Goal: Information Seeking & Learning: Get advice/opinions

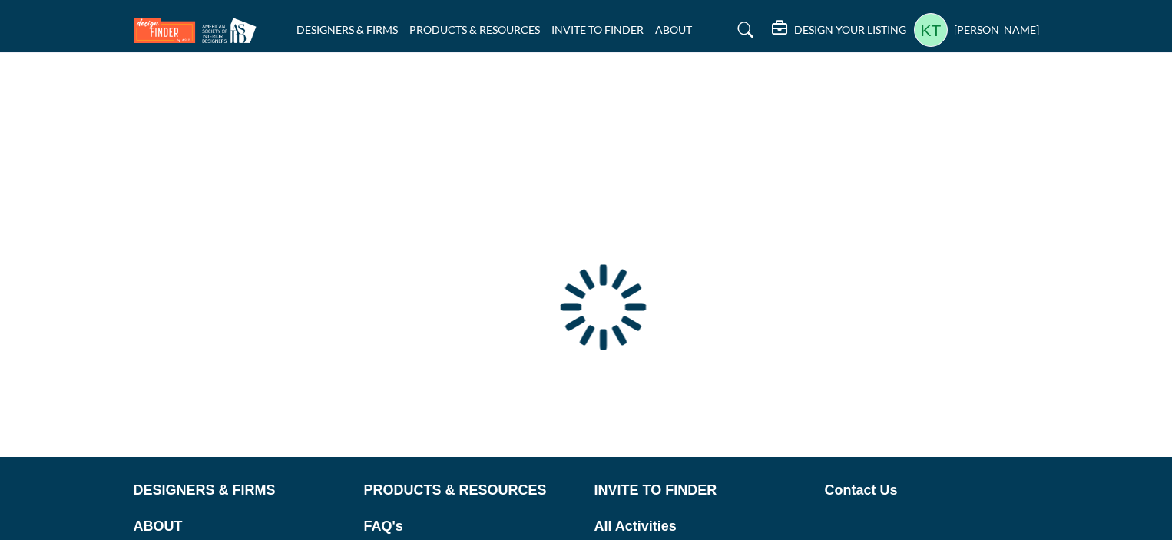
type input "**********"
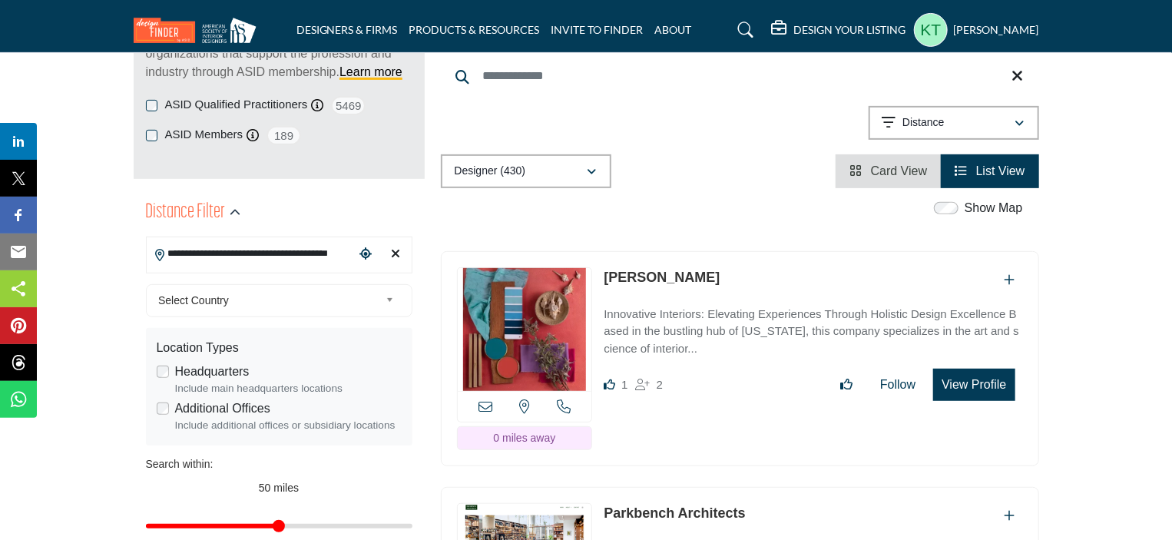
scroll to position [154, 0]
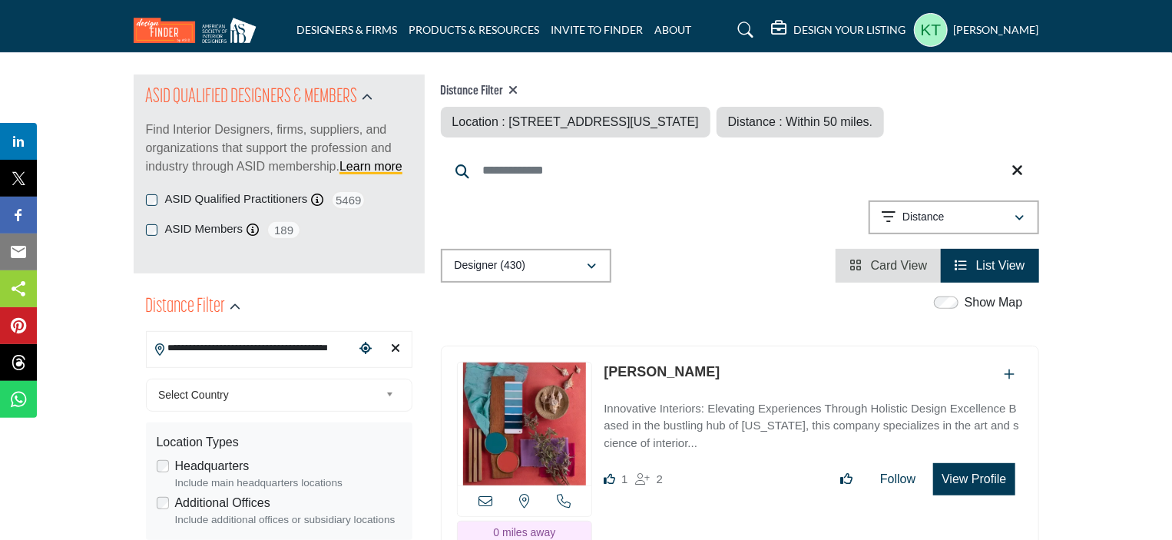
click at [1020, 166] on icon at bounding box center [1018, 170] width 12 height 15
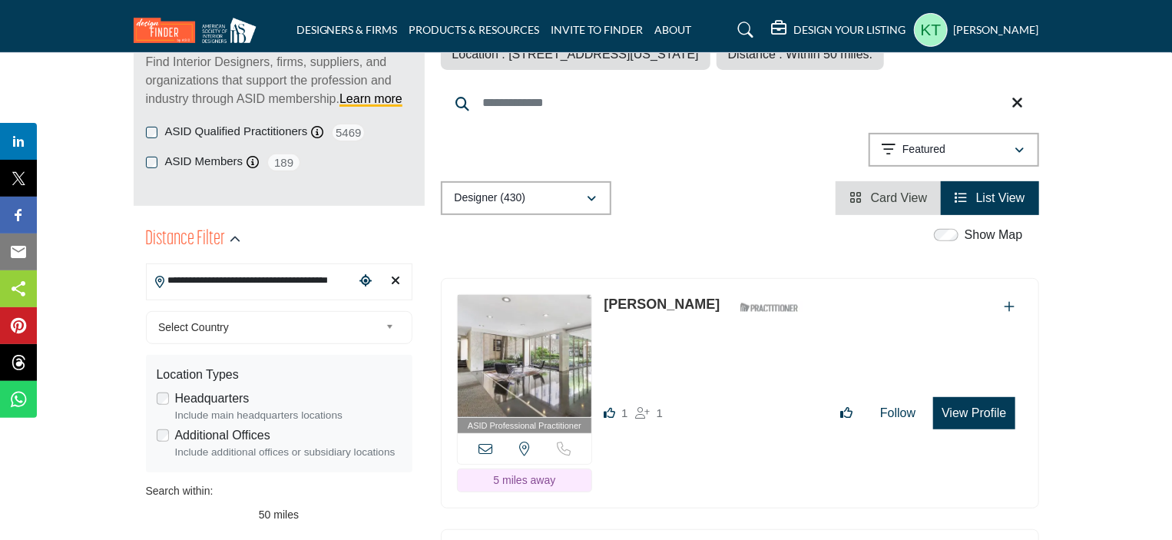
scroll to position [230, 0]
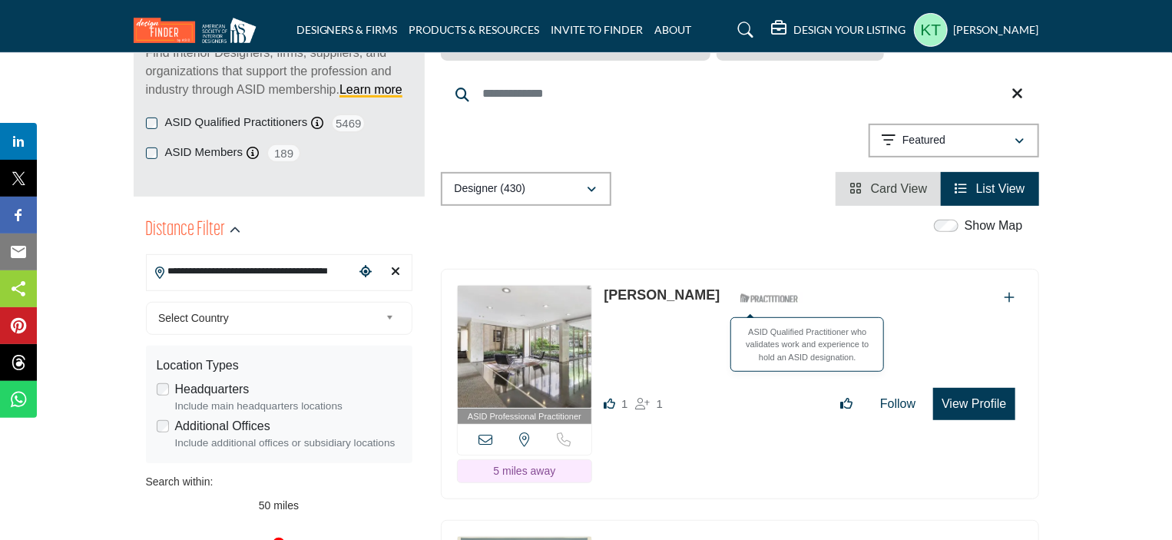
drag, startPoint x: 602, startPoint y: 291, endPoint x: 774, endPoint y: 301, distance: 172.3
click at [774, 301] on div "ASID Professional Practitioner ASID Professional Practitioners have successfull…" at bounding box center [740, 384] width 598 height 231
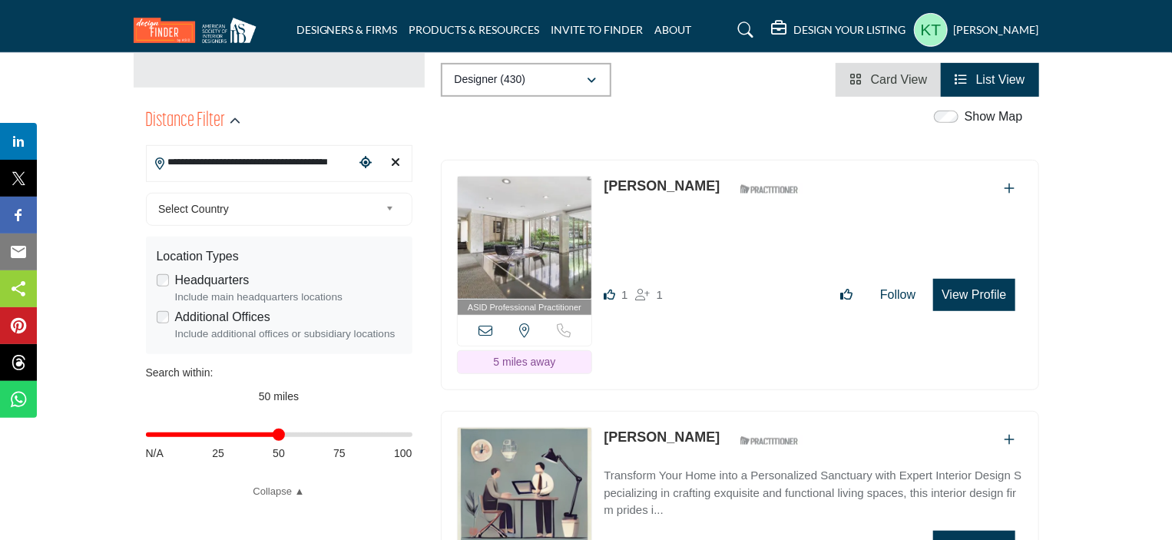
scroll to position [384, 0]
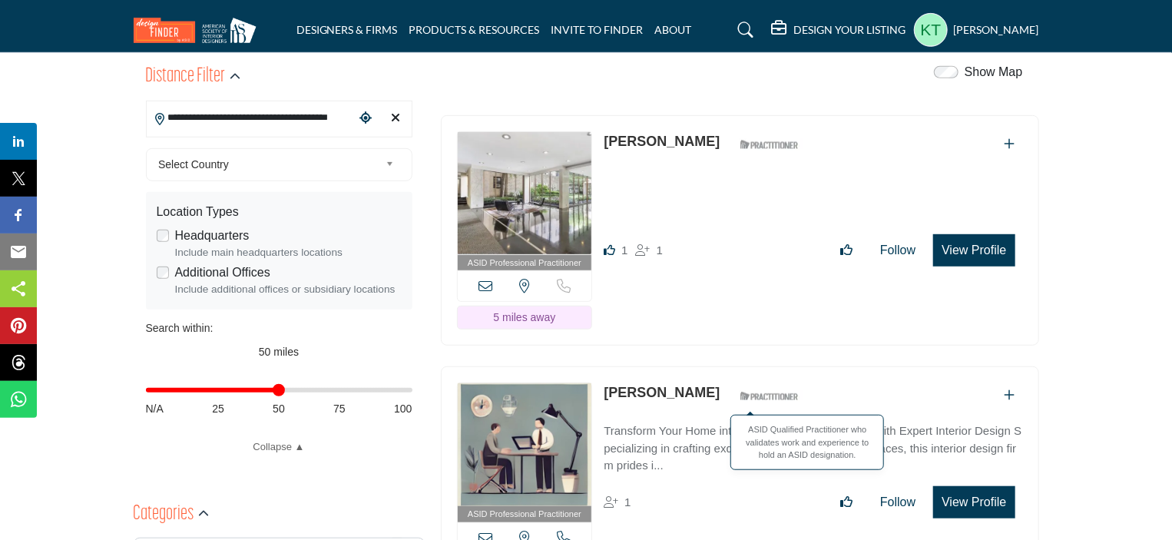
drag, startPoint x: 600, startPoint y: 389, endPoint x: 757, endPoint y: 396, distance: 156.8
click at [757, 396] on div "ASID Professional Practitioner ASID Professional Practitioners have successfull…" at bounding box center [740, 481] width 598 height 231
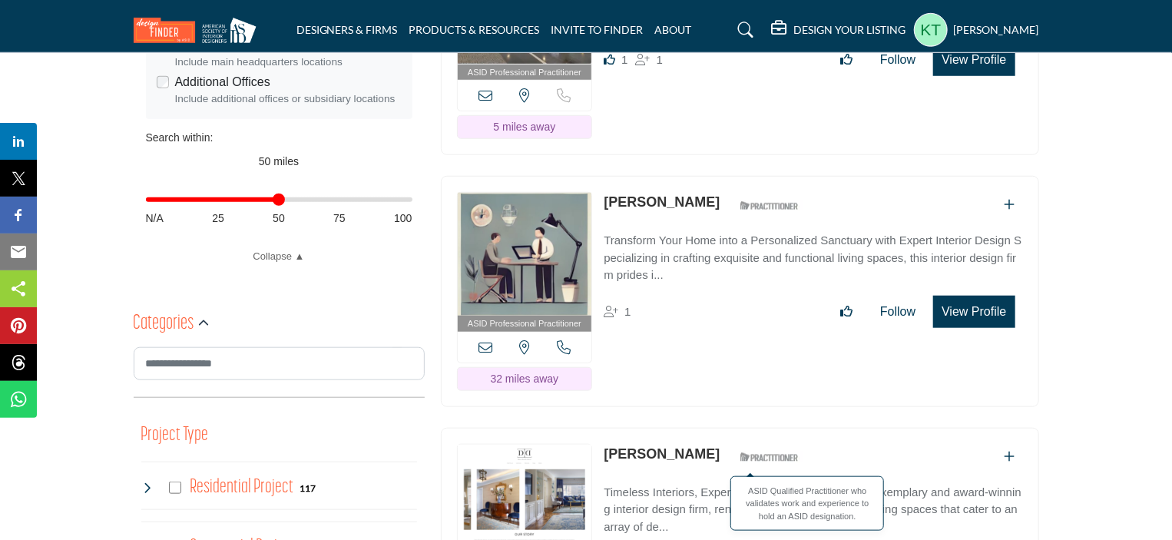
scroll to position [691, 0]
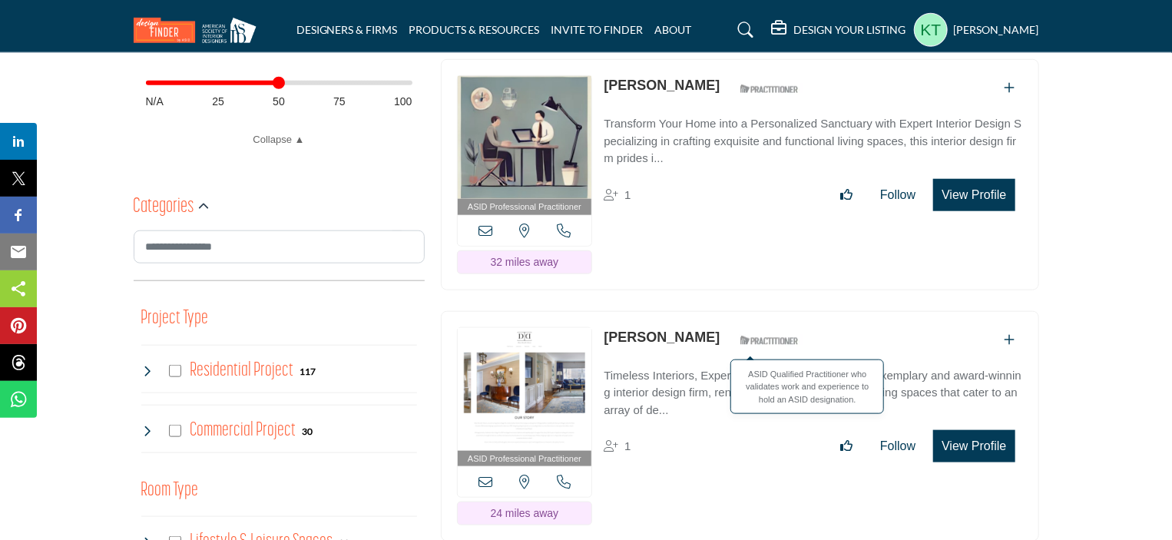
drag, startPoint x: 599, startPoint y: 326, endPoint x: 773, endPoint y: 334, distance: 174.6
click at [773, 334] on div "ASID Professional Practitioner ASID Professional Practitioners have successfull…" at bounding box center [740, 426] width 598 height 231
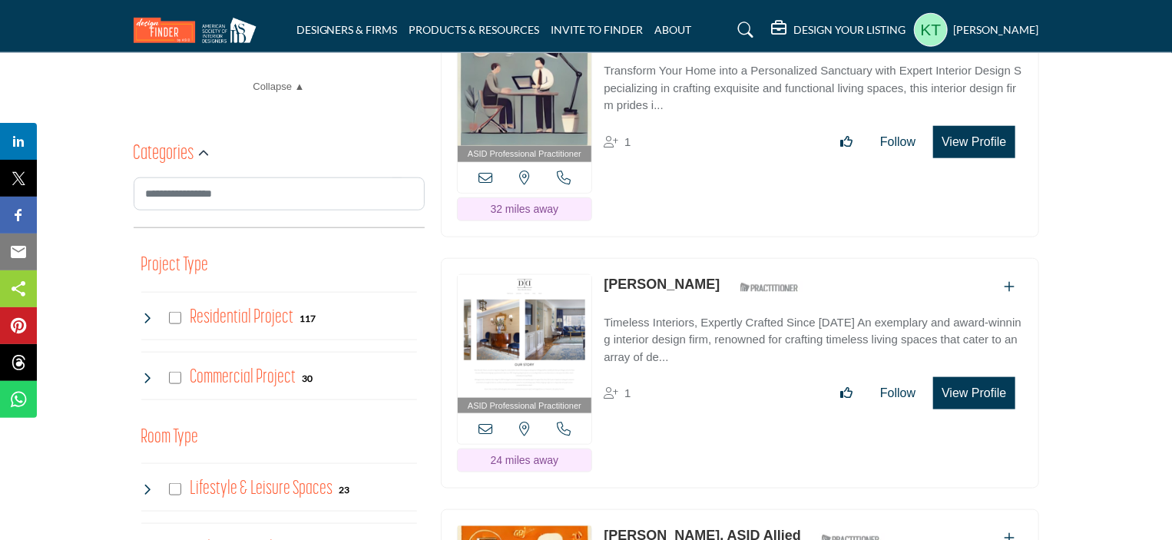
scroll to position [998, 0]
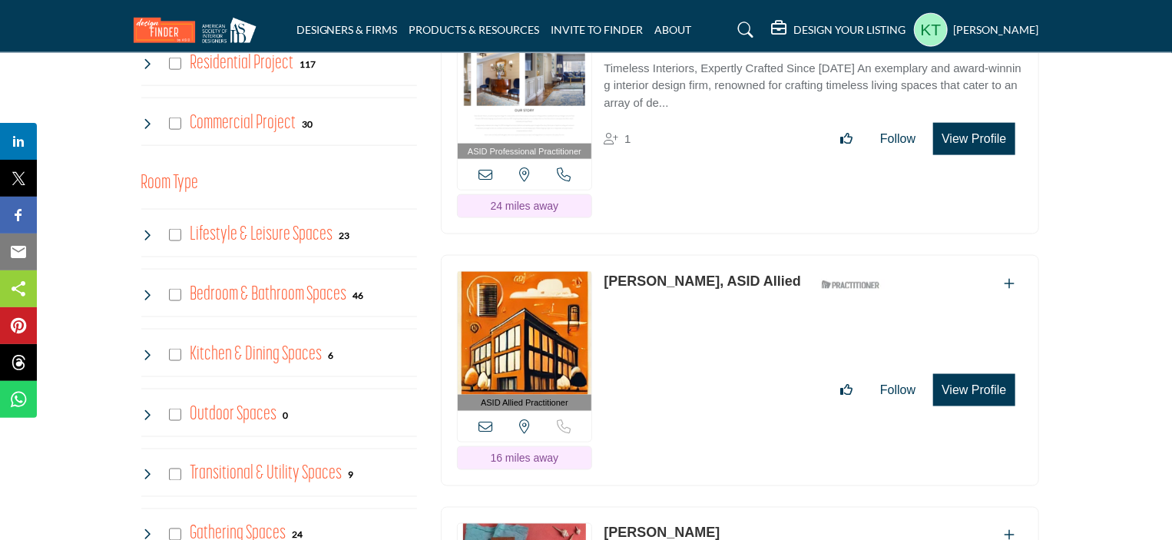
drag, startPoint x: 599, startPoint y: 273, endPoint x: 737, endPoint y: 277, distance: 138.3
click at [737, 277] on div "ASID Allied Practitioner ASID Allied Practitioners have successfully completed …" at bounding box center [740, 370] width 598 height 231
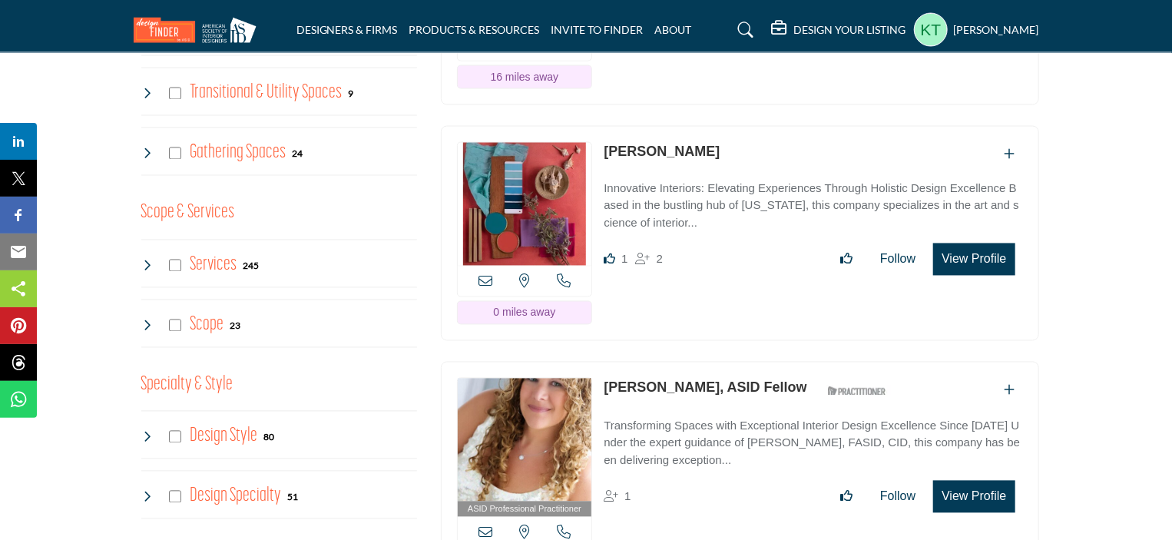
scroll to position [1383, 0]
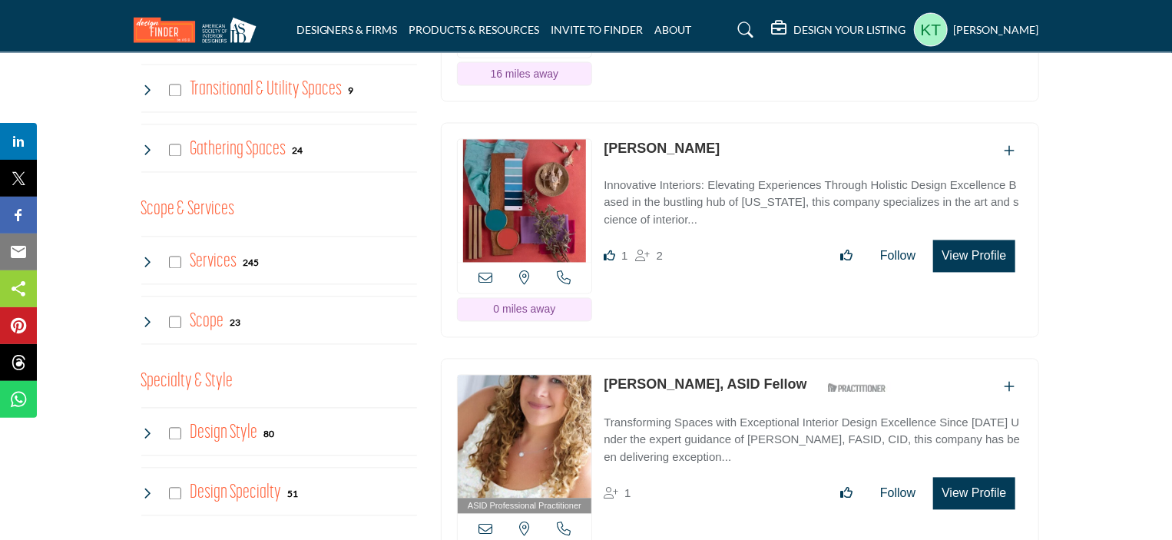
drag, startPoint x: 603, startPoint y: 372, endPoint x: 753, endPoint y: 376, distance: 150.6
click at [753, 376] on div "ASID Professional Practitioner ASID Professional Practitioners have successfull…" at bounding box center [740, 474] width 598 height 231
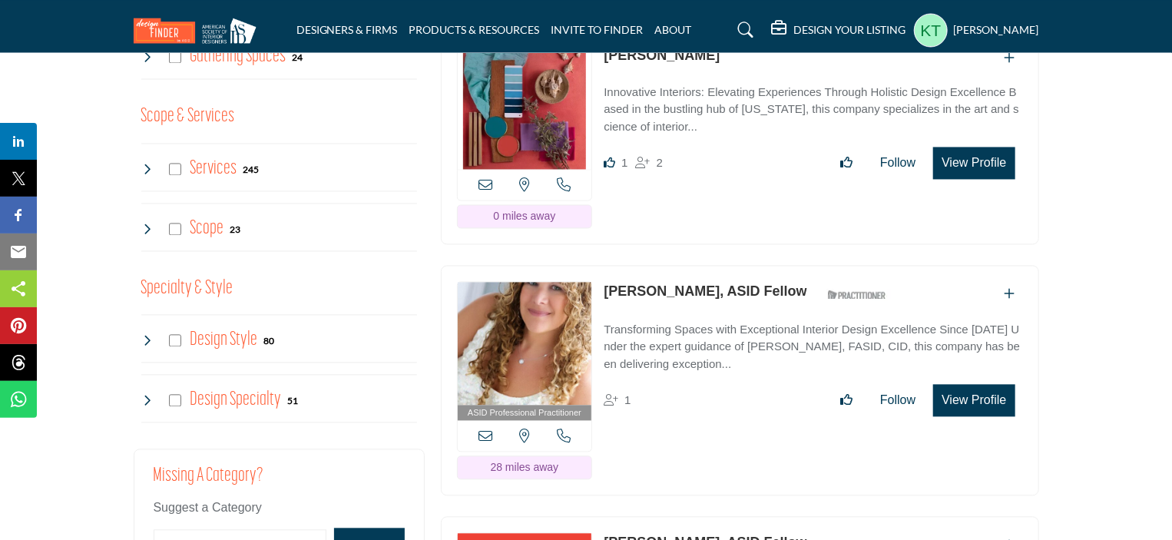
scroll to position [1767, 0]
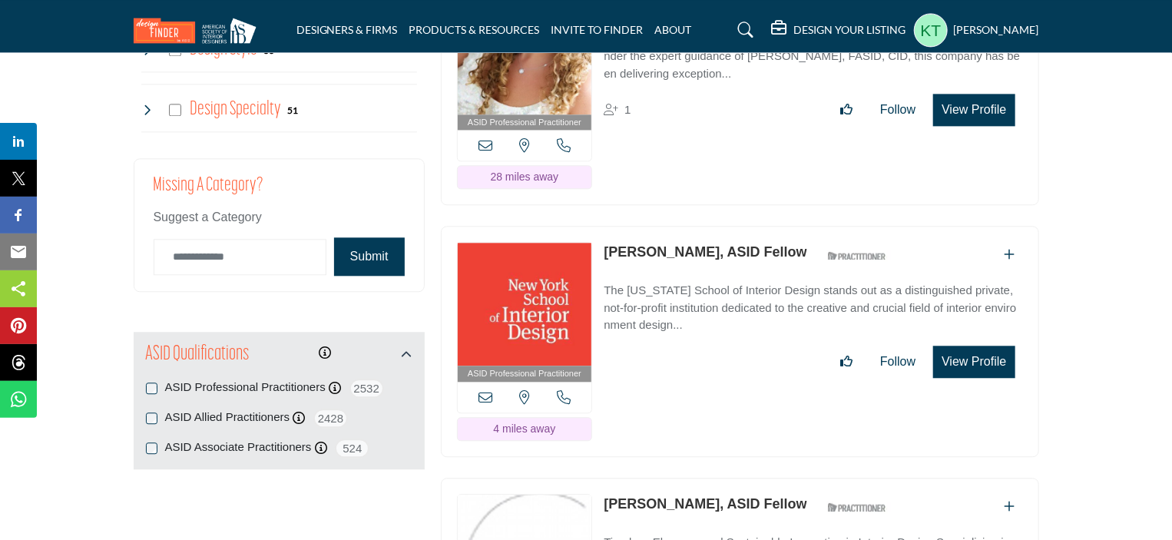
drag, startPoint x: 600, startPoint y: 237, endPoint x: 719, endPoint y: 236, distance: 119.1
click at [719, 236] on div "ASID Professional Practitioner ASID Professional Practitioners have successfull…" at bounding box center [740, 341] width 598 height 231
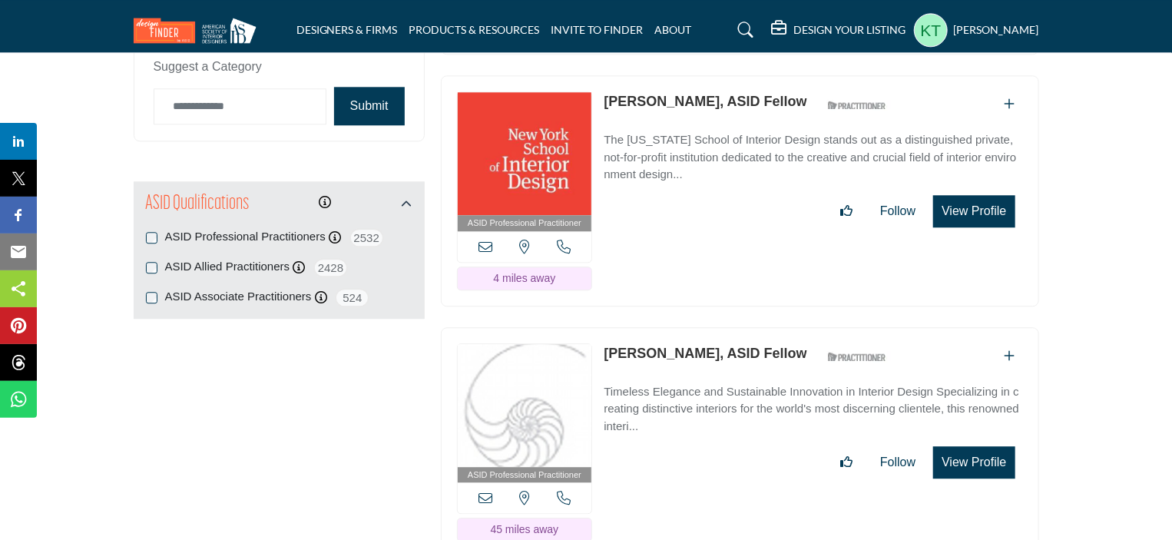
scroll to position [2074, 0]
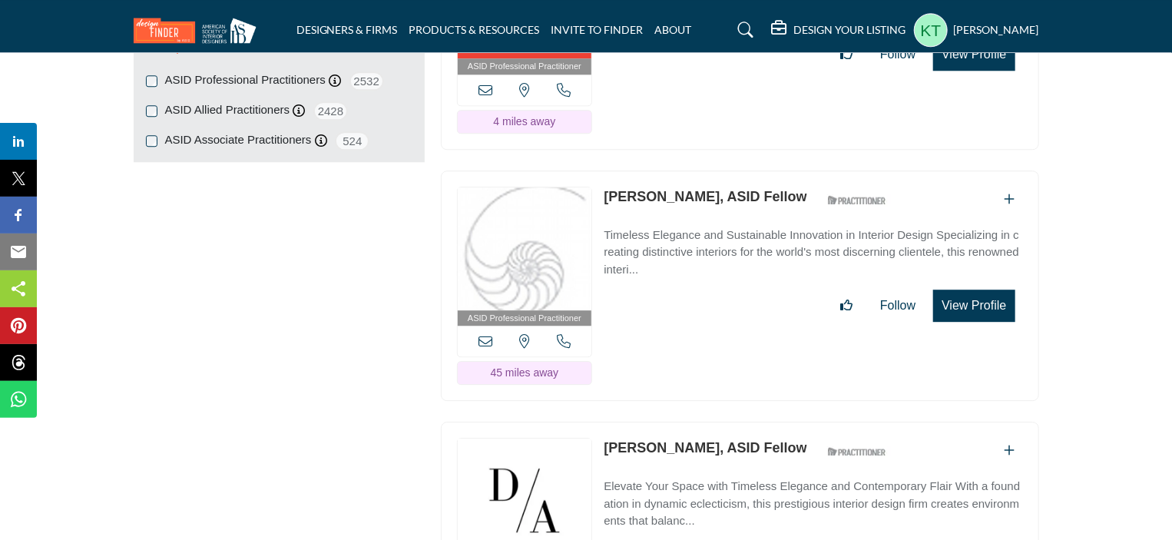
drag, startPoint x: 599, startPoint y: 180, endPoint x: 740, endPoint y: 179, distance: 141.3
click at [740, 179] on div "ASID Professional Practitioner ASID Professional Practitioners have successfull…" at bounding box center [740, 286] width 598 height 231
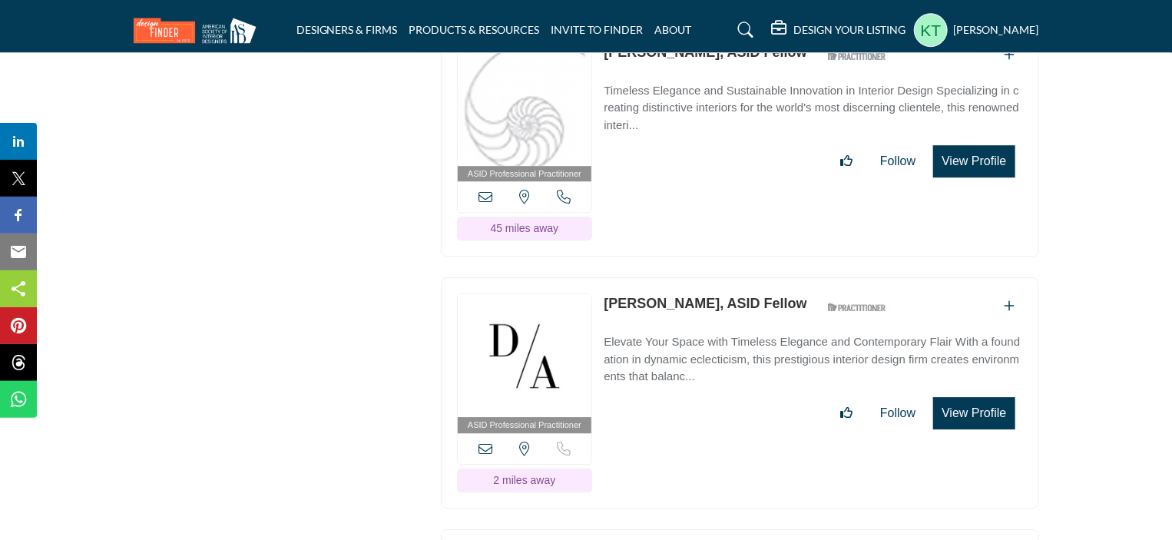
scroll to position [2227, 0]
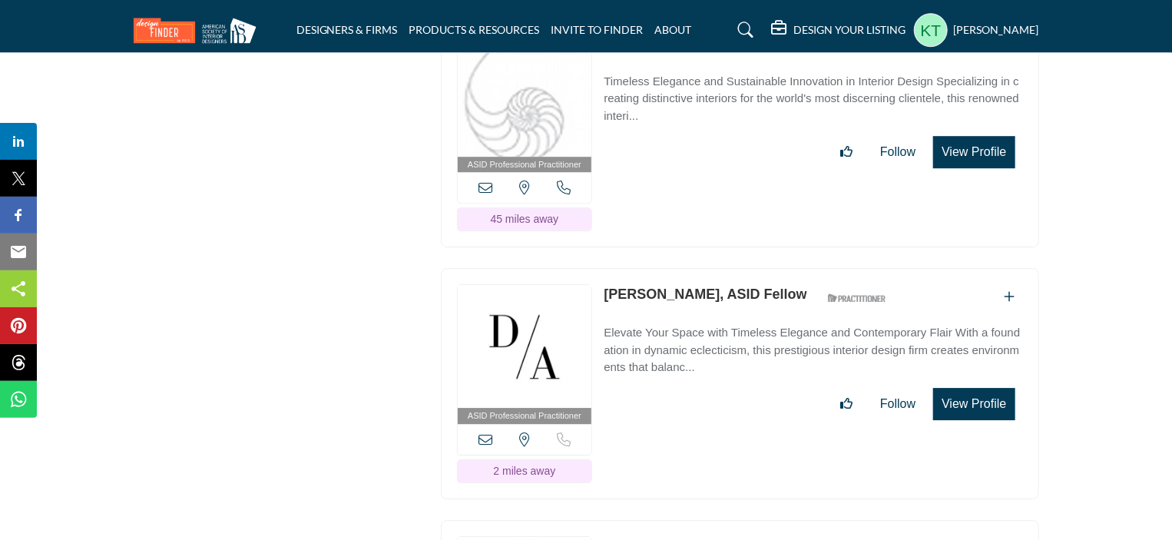
drag, startPoint x: 597, startPoint y: 279, endPoint x: 722, endPoint y: 280, distance: 125.2
click at [722, 280] on div "ASID Professional Practitioner ASID Professional Practitioners have successfull…" at bounding box center [740, 383] width 598 height 231
drag, startPoint x: 600, startPoint y: 276, endPoint x: 723, endPoint y: 273, distance: 122.9
click at [723, 273] on div "ASID Professional Practitioner ASID Professional Practitioners have successfull…" at bounding box center [740, 383] width 598 height 231
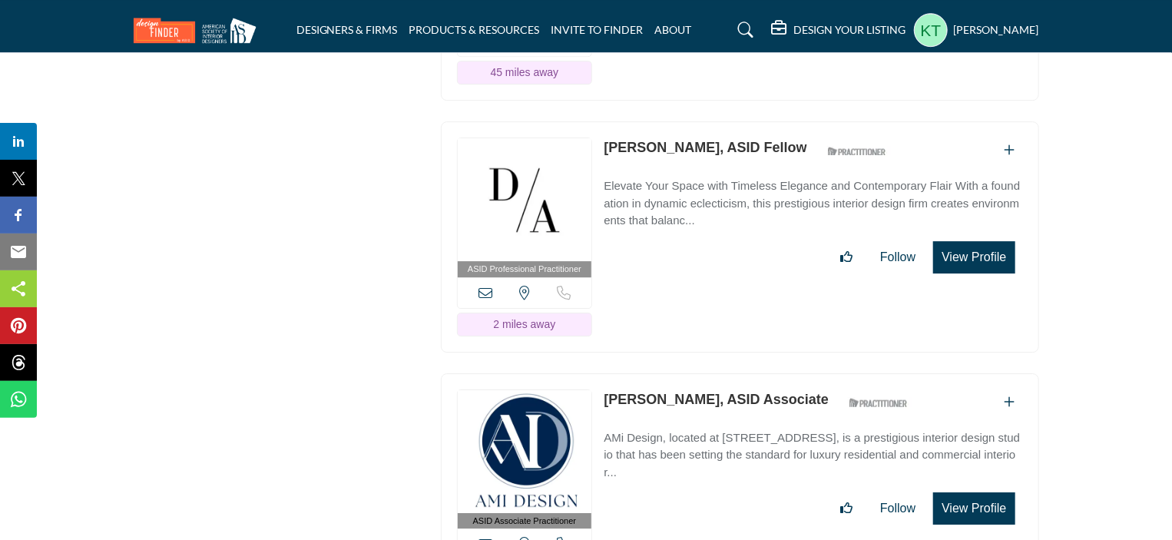
scroll to position [2535, 0]
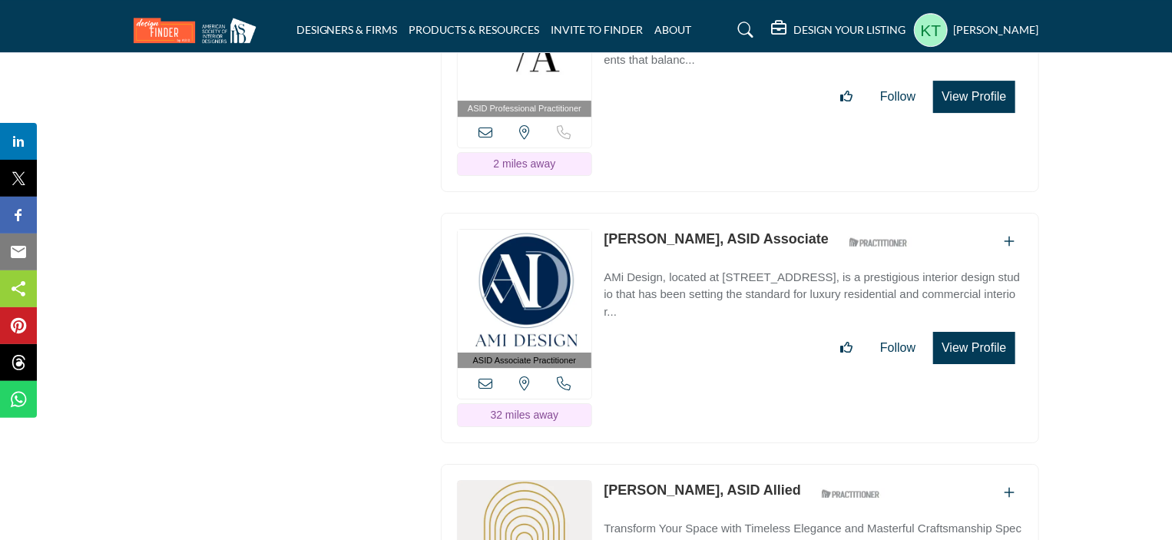
drag, startPoint x: 598, startPoint y: 217, endPoint x: 755, endPoint y: 217, distance: 157.5
click at [755, 217] on div "ASID Associate Practitioner ASID Associate Practitioners have a degree in any m…" at bounding box center [740, 328] width 598 height 231
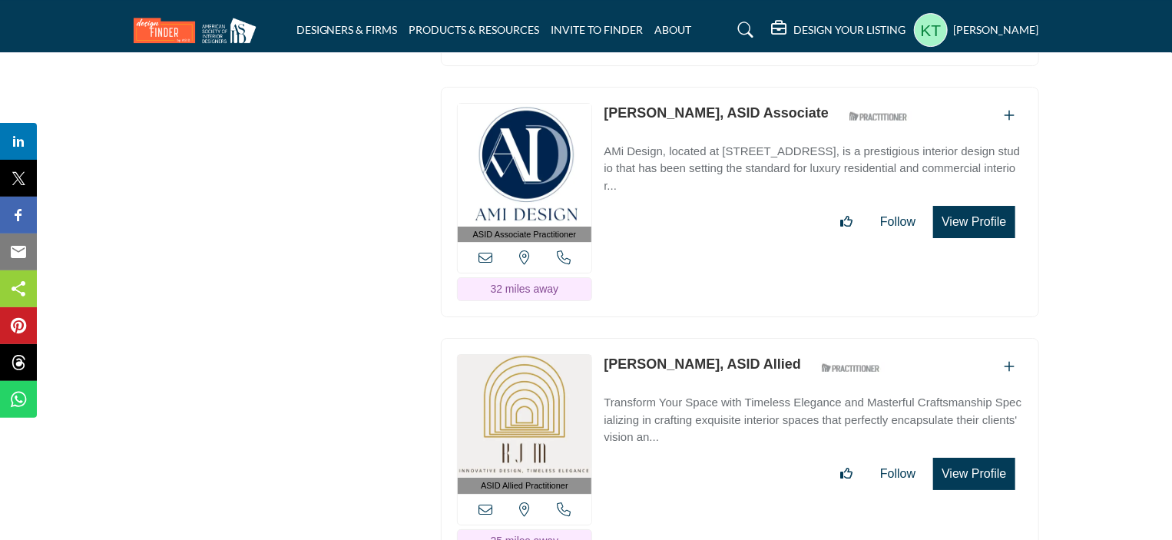
scroll to position [2688, 0]
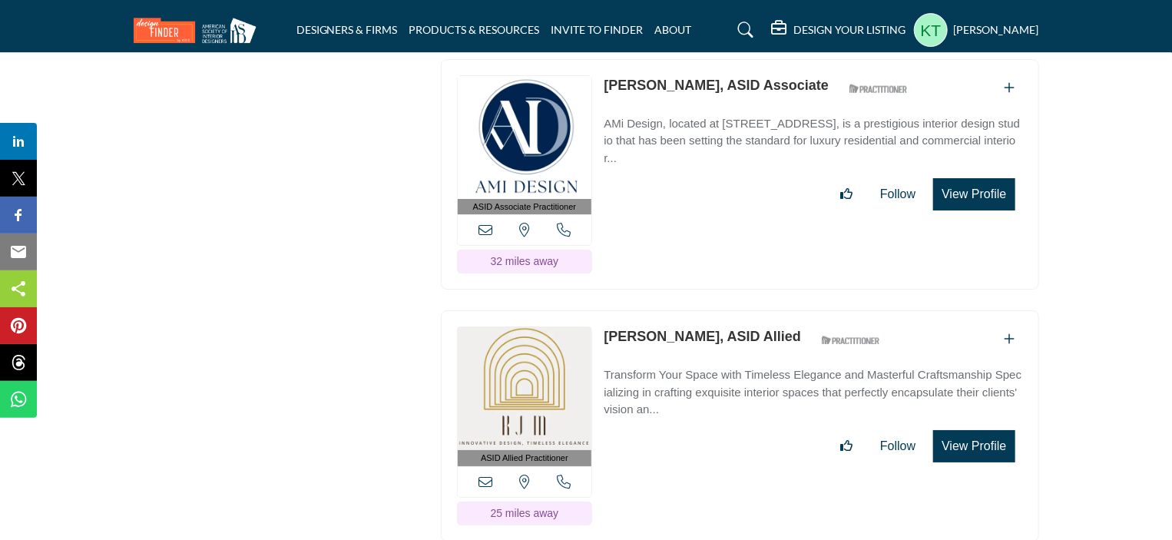
drag, startPoint x: 602, startPoint y: 315, endPoint x: 724, endPoint y: 316, distance: 121.4
click at [724, 316] on div "ASID Allied Practitioner ASID Allied Practitioners have successfully completed …" at bounding box center [740, 425] width 598 height 231
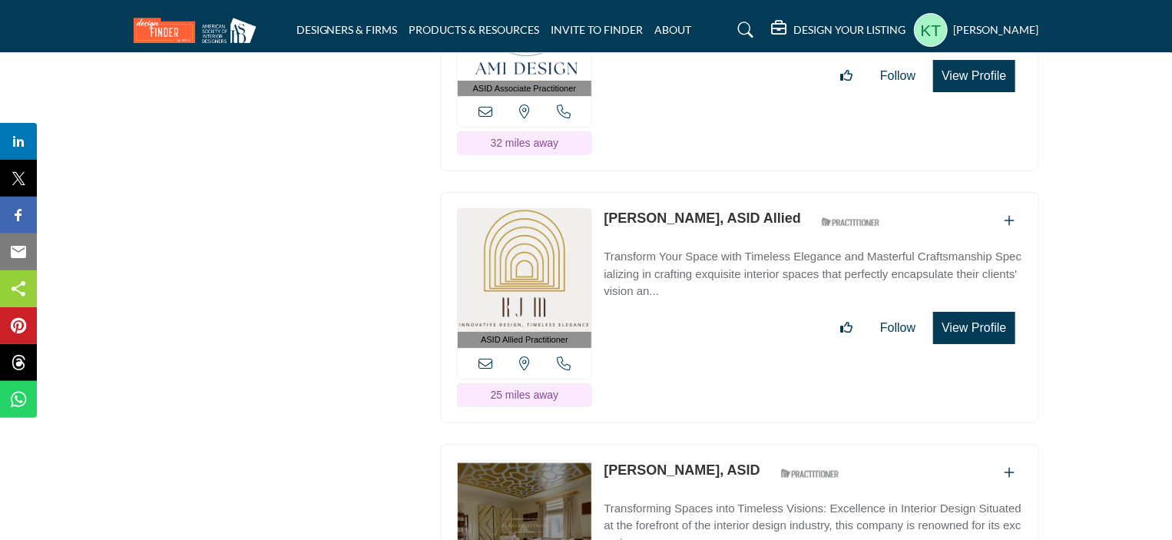
scroll to position [2995, 0]
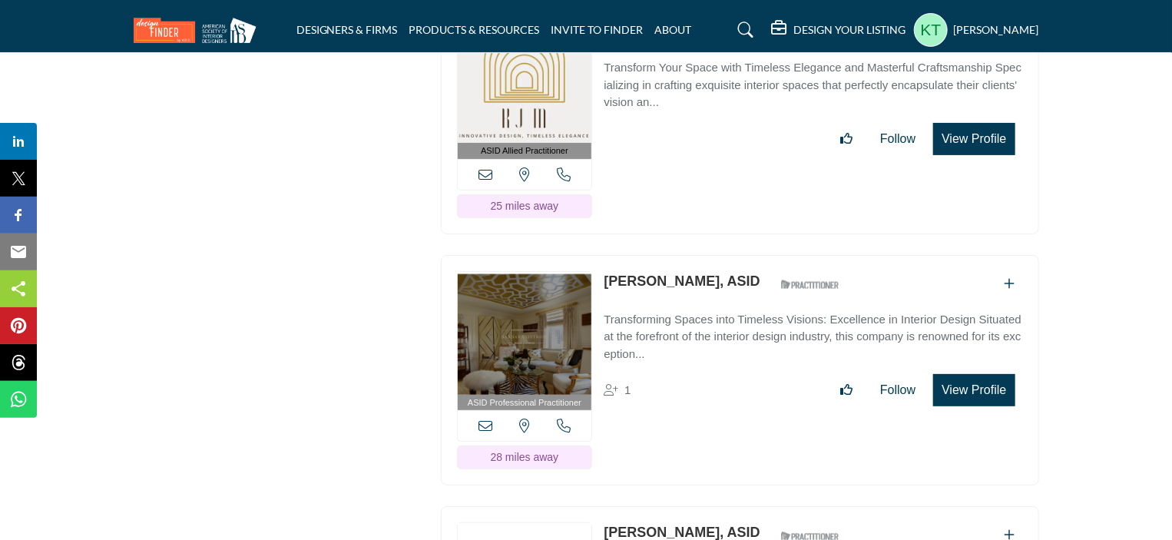
drag, startPoint x: 601, startPoint y: 254, endPoint x: 747, endPoint y: 256, distance: 145.2
click at [747, 256] on div "ASID Professional Practitioner ASID Professional Practitioners have successfull…" at bounding box center [740, 370] width 598 height 231
